Goal: Entertainment & Leisure: Consume media (video, audio)

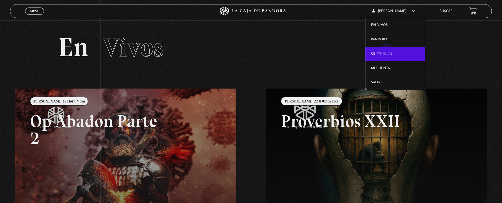
click at [387, 53] on link "Centinelas" at bounding box center [396, 54] width 60 height 15
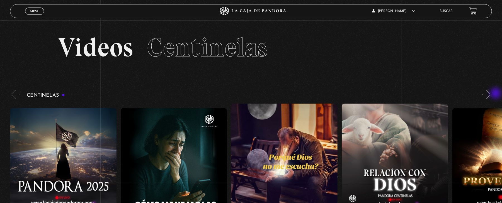
click at [493, 94] on button "»" at bounding box center [488, 95] width 10 height 10
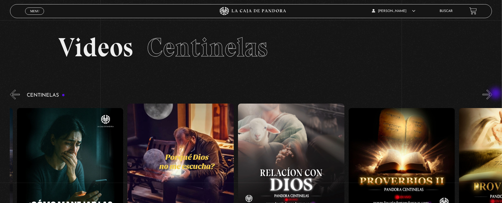
click at [493, 94] on button "»" at bounding box center [488, 95] width 10 height 10
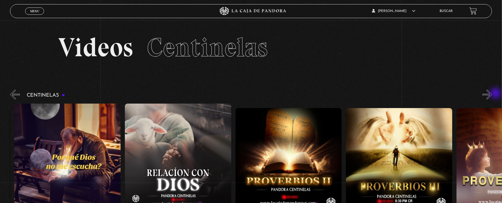
click at [493, 94] on button "»" at bounding box center [488, 95] width 10 height 10
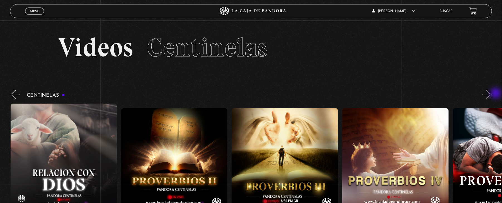
click at [493, 94] on button "»" at bounding box center [488, 95] width 10 height 10
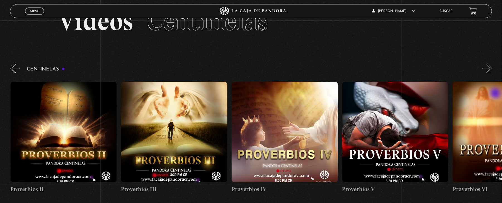
scroll to position [0, 442]
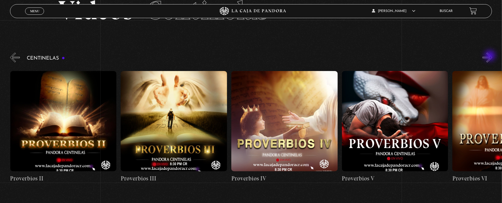
click at [491, 56] on button "»" at bounding box center [488, 58] width 10 height 10
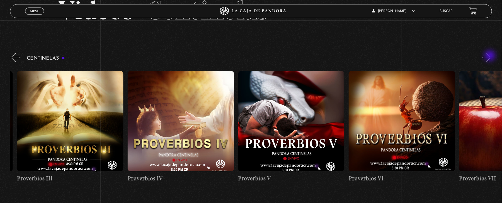
click at [491, 56] on button "»" at bounding box center [488, 58] width 10 height 10
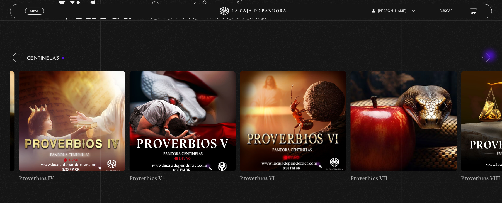
click at [491, 56] on button "»" at bounding box center [488, 58] width 10 height 10
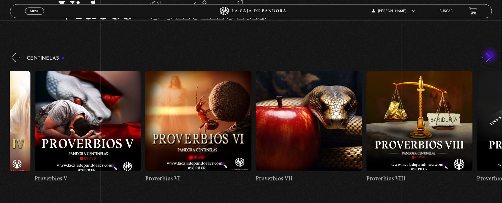
click at [491, 56] on button "»" at bounding box center [488, 58] width 10 height 10
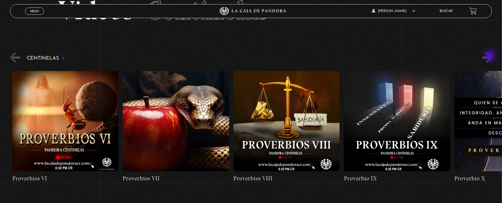
click at [491, 56] on button "»" at bounding box center [488, 58] width 10 height 10
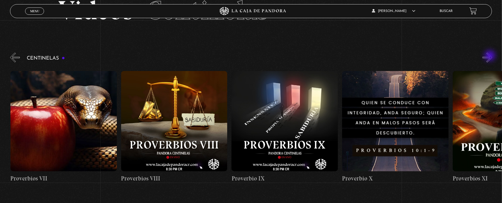
click at [491, 56] on button "»" at bounding box center [488, 58] width 10 height 10
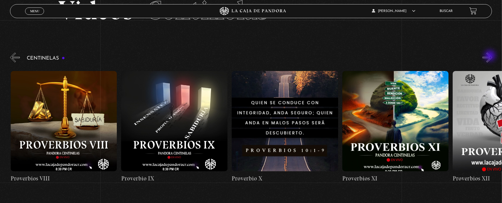
scroll to position [0, 1106]
click at [491, 56] on button "»" at bounding box center [488, 58] width 10 height 10
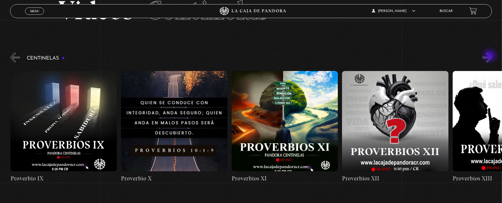
scroll to position [0, 1217]
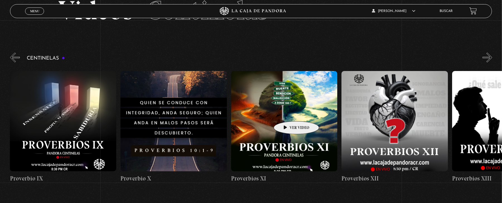
click at [288, 113] on figure at bounding box center [284, 121] width 107 height 100
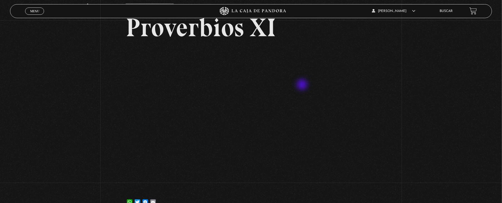
scroll to position [74, 0]
